Goal: Task Accomplishment & Management: Use online tool/utility

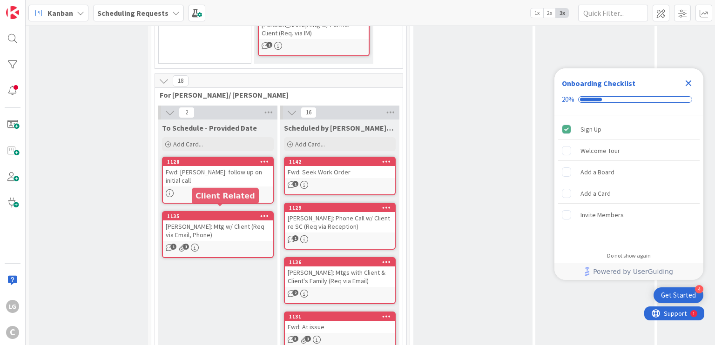
scroll to position [884, 0]
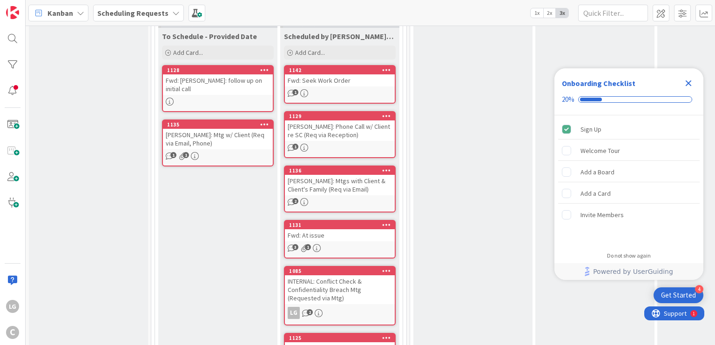
click at [225, 129] on div "REISDORF: Mtg w/ Client (Req via Email, Phone)" at bounding box center [218, 139] width 110 height 20
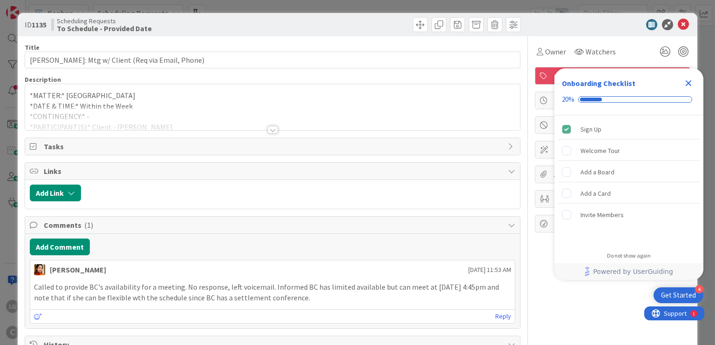
click at [272, 128] on div at bounding box center [273, 129] width 10 height 7
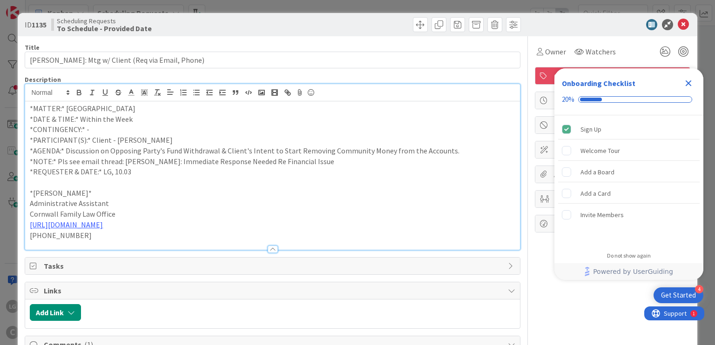
click at [74, 149] on p "*AGENDA:* Discussion on Opposing Party's Fund Withdrawal & Client's Intent to S…" at bounding box center [272, 151] width 485 height 11
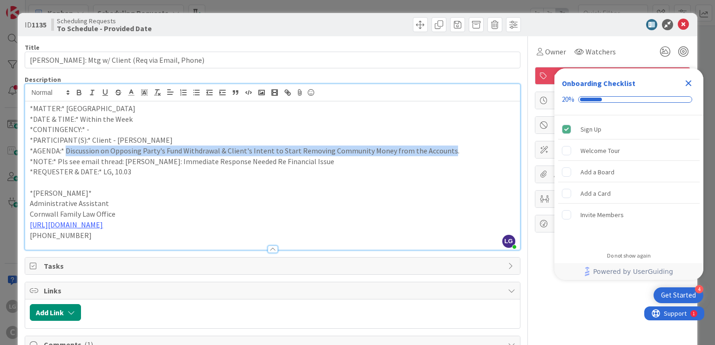
drag, startPoint x: 74, startPoint y: 149, endPoint x: 427, endPoint y: 154, distance: 353.3
click at [427, 154] on p "*AGENDA:* Discussion on Opposing Party's Fund Withdrawal & Client's Intent to S…" at bounding box center [272, 151] width 485 height 11
copy p "Discussion on Opposing Party's Fund Withdrawal & Client's Intent to Start Remov…"
